Goal: Task Accomplishment & Management: Manage account settings

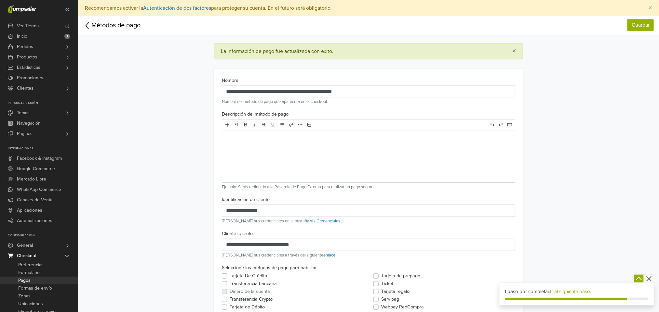
click at [90, 27] on icon at bounding box center [87, 26] width 8 height 10
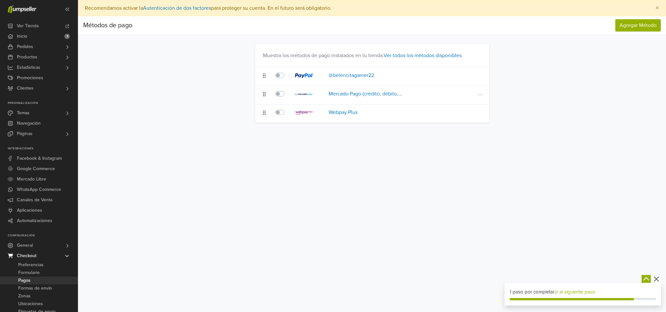
click at [415, 94] on div "Mercado Pago (crédito, débito,... Mercado Pago (crédito, débito,..." at bounding box center [399, 95] width 140 height 10
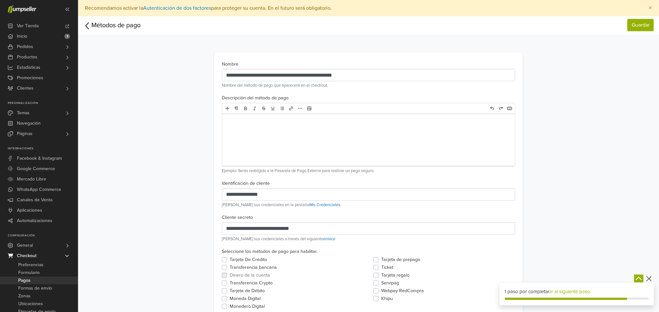
click at [93, 25] on link "Métodos de pago" at bounding box center [111, 25] width 57 height 10
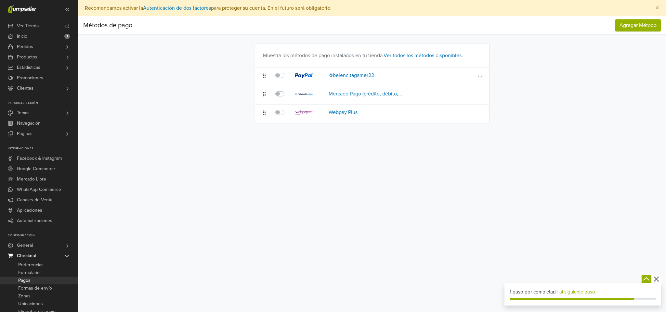
click at [377, 76] on div "@belencitagamer22 @belencitagamer22" at bounding box center [399, 77] width 140 height 10
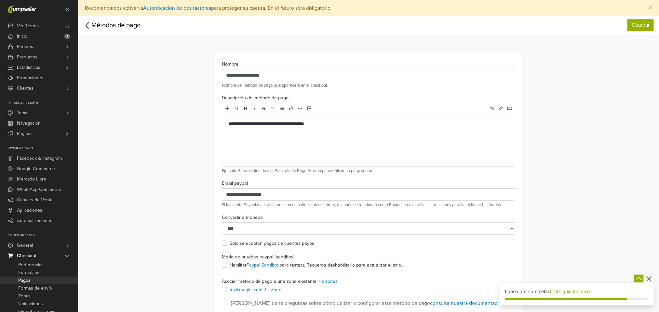
click at [90, 26] on icon at bounding box center [87, 26] width 8 height 10
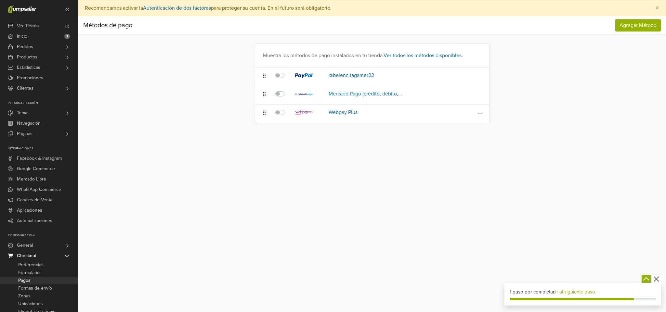
click at [377, 112] on div "Webpay Plus Webpay Plus" at bounding box center [399, 114] width 140 height 10
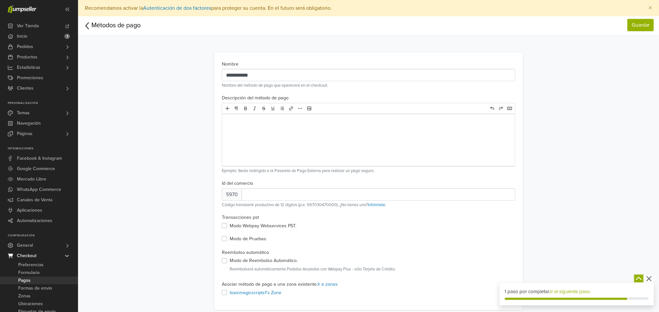
drag, startPoint x: 82, startPoint y: 26, endPoint x: 90, endPoint y: 26, distance: 7.8
click at [90, 26] on span "Métodos de pago" at bounding box center [174, 26] width 193 height 14
click at [90, 26] on icon at bounding box center [87, 26] width 8 height 10
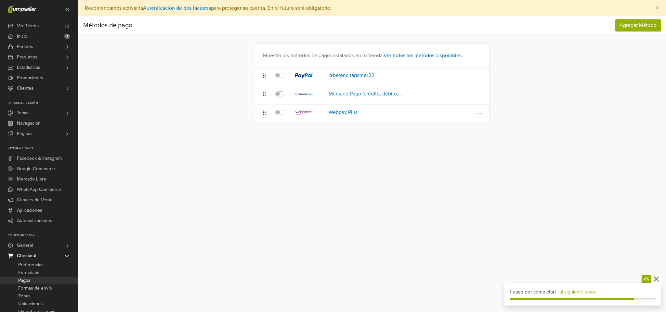
click at [296, 112] on img at bounding box center [304, 113] width 18 height 5
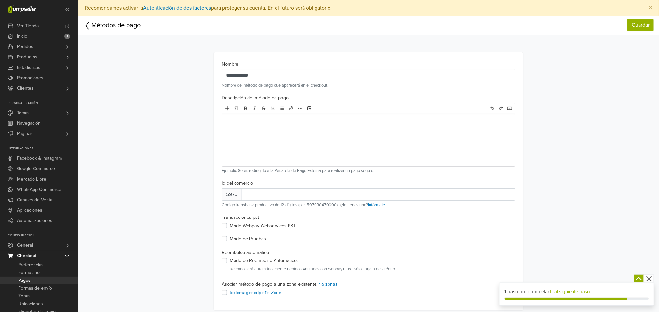
click at [86, 23] on icon at bounding box center [87, 26] width 8 height 10
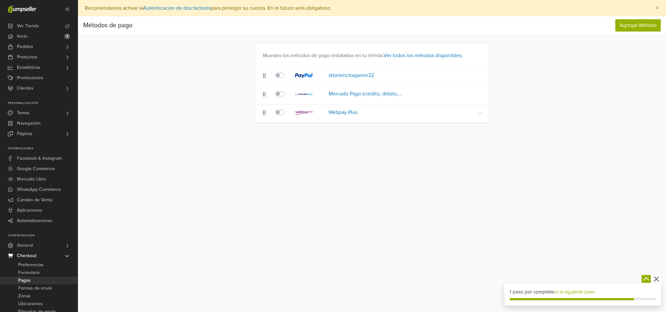
click at [287, 109] on label at bounding box center [287, 109] width 0 height 0
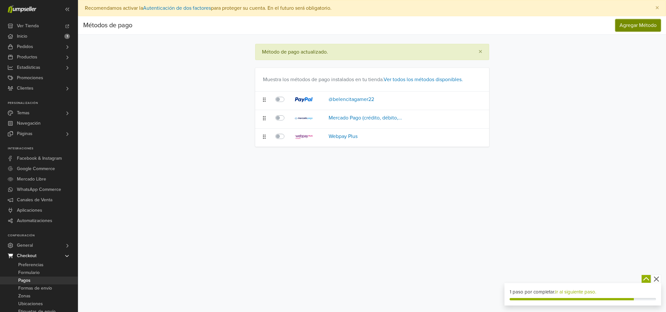
click at [631, 27] on span "Agregar Método" at bounding box center [638, 25] width 37 height 7
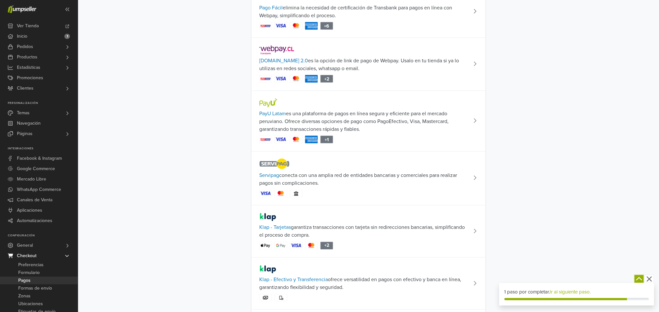
scroll to position [480, 0]
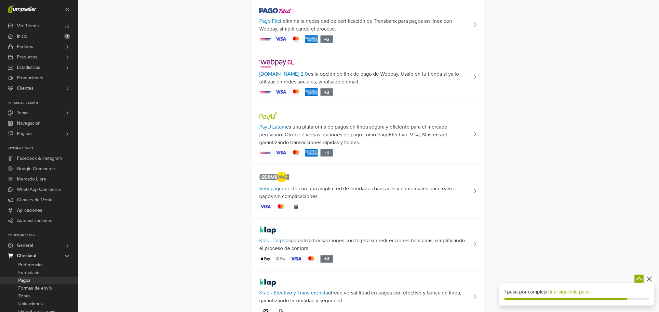
click at [433, 201] on span "Servipag conecta con una amplia red de entidades bancarias y comerciales para r…" at bounding box center [363, 193] width 209 height 16
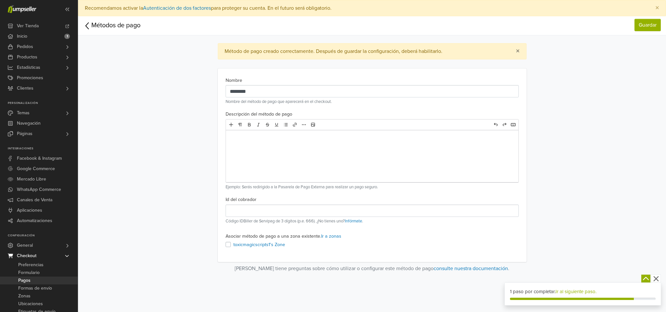
click at [89, 25] on icon at bounding box center [87, 26] width 8 height 10
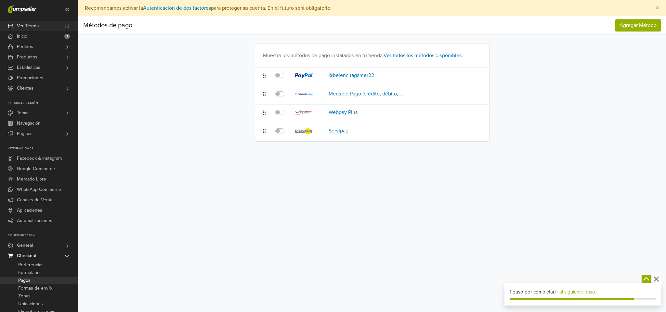
click at [48, 27] on link "Ver Tienda" at bounding box center [39, 26] width 78 height 10
